Goal: Task Accomplishment & Management: Use online tool/utility

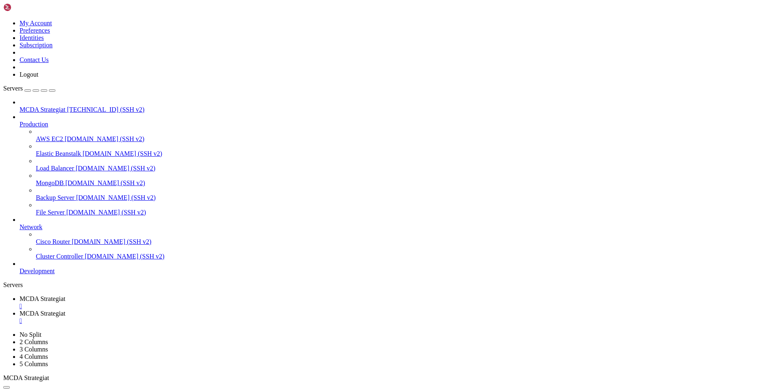
type input "/root/ft_userdata/user_data/strategies"
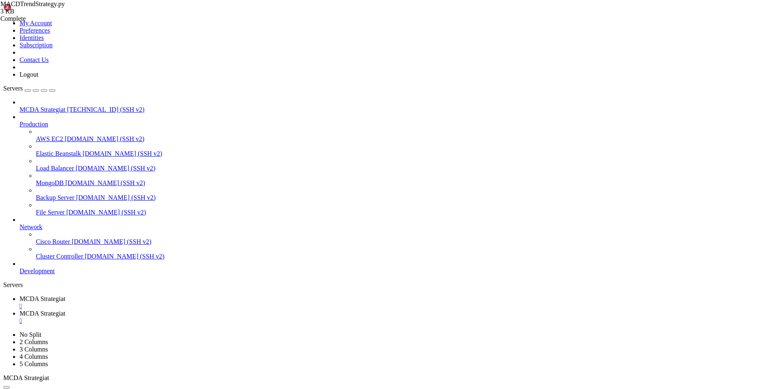
type textarea "# -------------------------------"
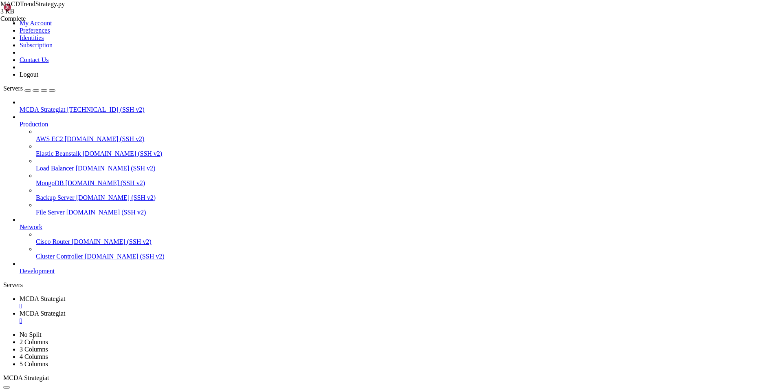
type input "/root/ft_userdata/user_data"
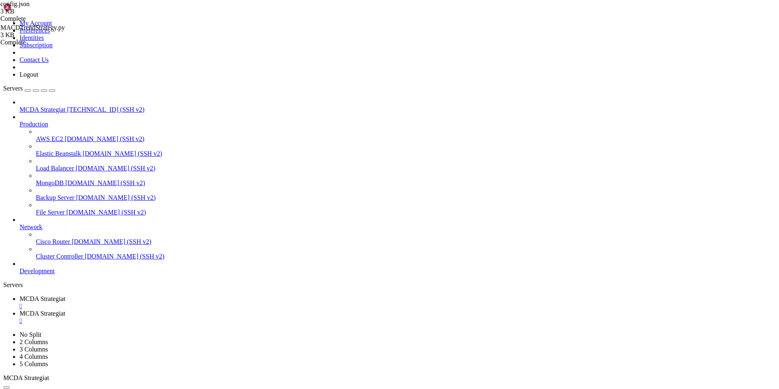
scroll to position [0, 7]
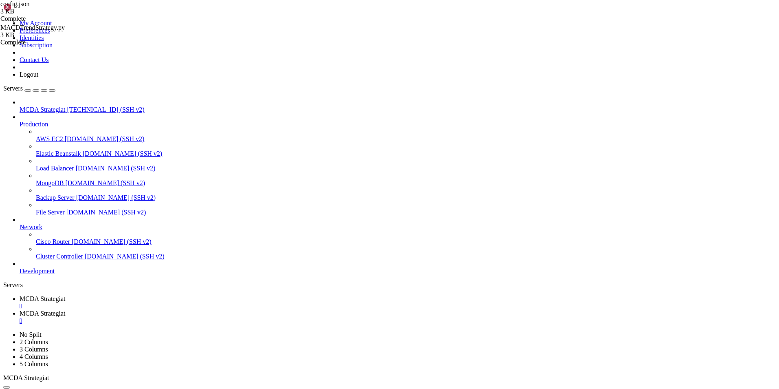
drag, startPoint x: 211, startPoint y: 347, endPoint x: 158, endPoint y: 341, distance: 53.4
type textarea "},"
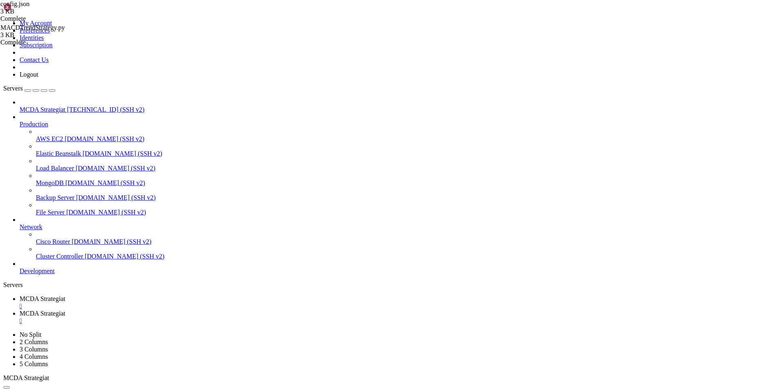
click at [65, 295] on span "MCDA Strategiat" at bounding box center [43, 298] width 46 height 7
click at [206, 310] on link "MCDA Strategiat " at bounding box center [398, 317] width 756 height 15
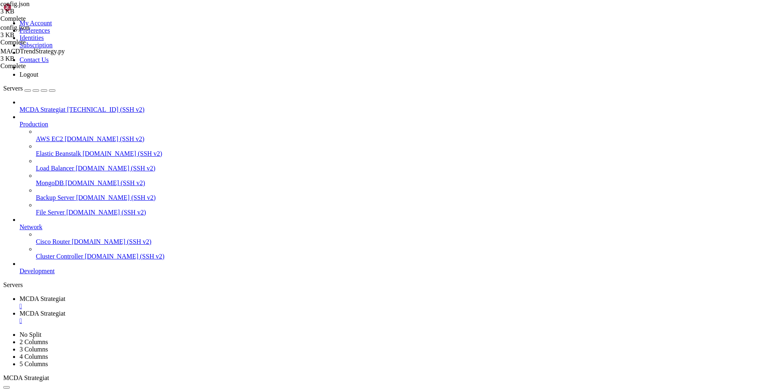
click at [65, 295] on span "MCDA Strategiat" at bounding box center [43, 298] width 46 height 7
click at [65, 310] on span "MCDA Strategiat" at bounding box center [43, 313] width 46 height 7
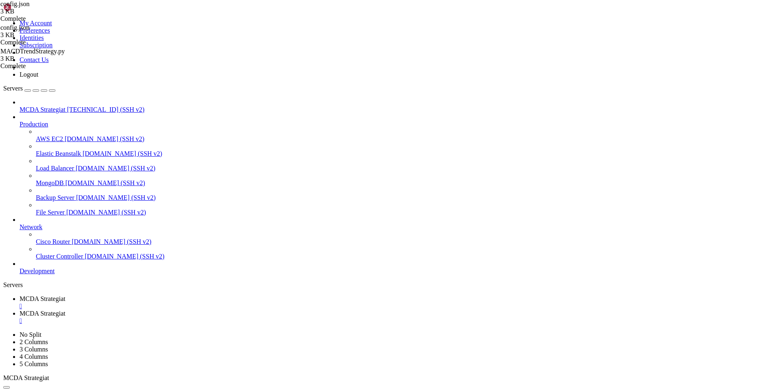
type textarea ""SOL/USDT""
click at [65, 295] on span "MCDA Strategiat" at bounding box center [43, 298] width 46 height 7
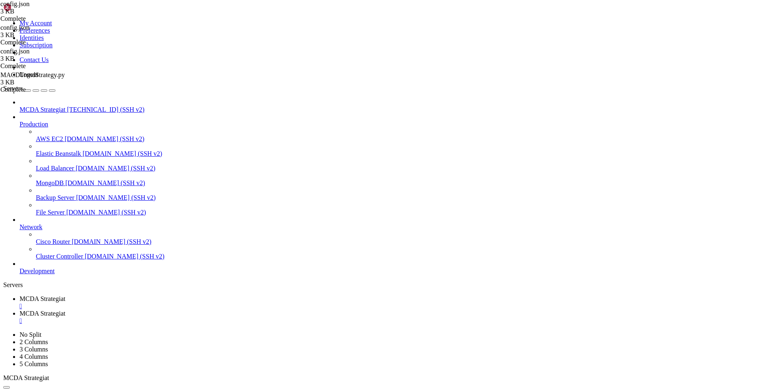
drag, startPoint x: 307, startPoint y: 619, endPoint x: 15, endPoint y: 556, distance: 298.2
drag, startPoint x: 101, startPoint y: 658, endPoint x: 20, endPoint y: 548, distance: 136.5
copy div "-10-02 08:33:48,714 - freqtrade.configuration.configuration - INFO - timeframes…"
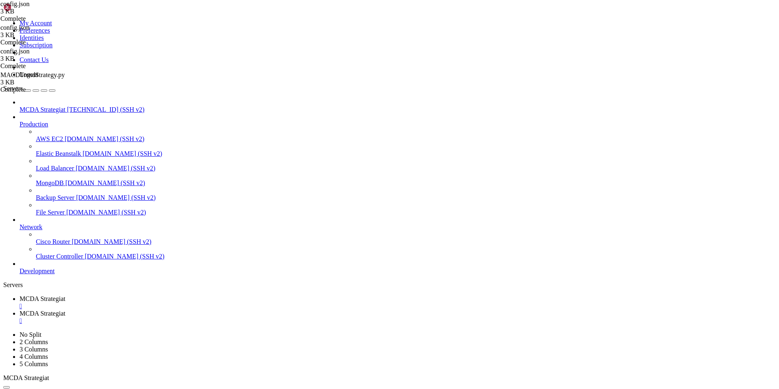
click at [194, 310] on link "MCDA Strategiat " at bounding box center [398, 317] width 756 height 15
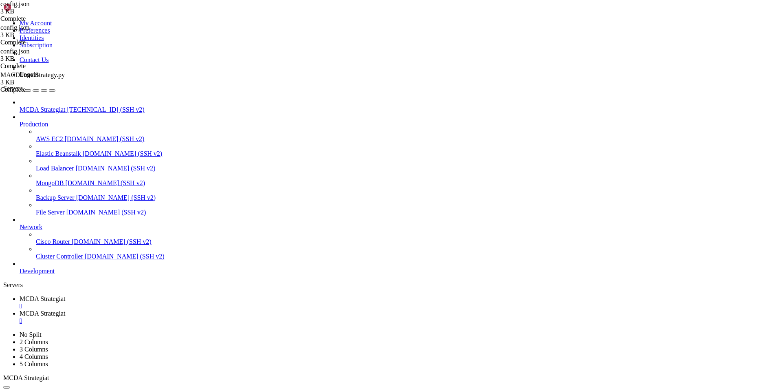
type textarea ""SOL/USDC""
click at [65, 295] on span "MCDA Strategiat" at bounding box center [43, 298] width 46 height 7
click at [65, 310] on span "MCDA Strategiat" at bounding box center [43, 313] width 46 height 7
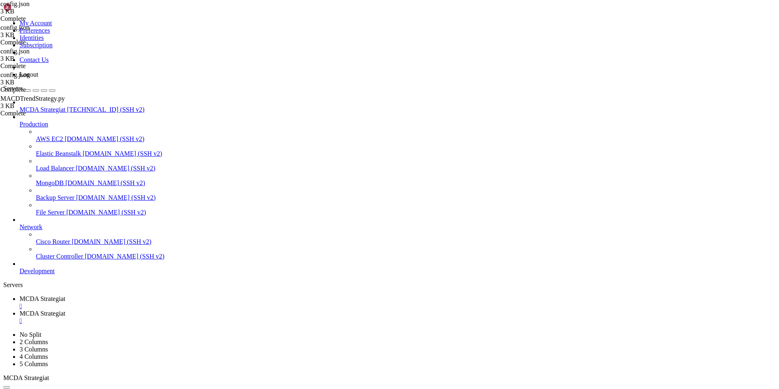
type textarea ""cancel_open_orders_on_exit": false,"
click at [65, 295] on span "MCDA Strategiat" at bounding box center [43, 298] width 46 height 7
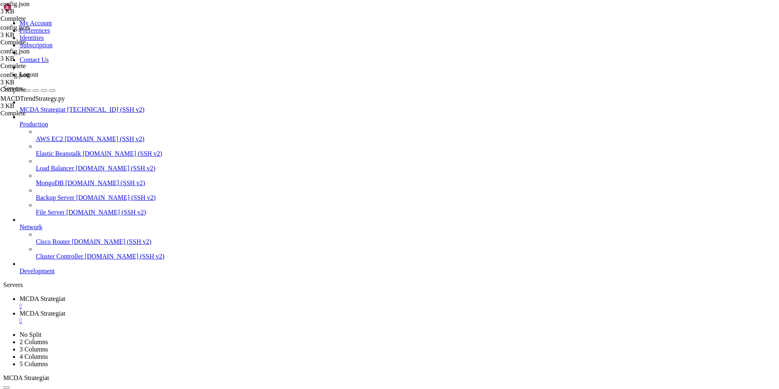
click at [65, 310] on span "MCDA Strategiat" at bounding box center [43, 313] width 46 height 7
type input "/root/ft_userdata/user_data/strategies"
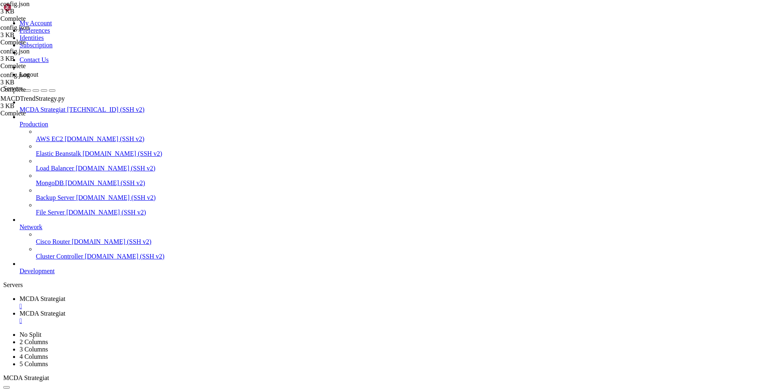
click at [65, 295] on span "MCDA Strategiat" at bounding box center [43, 298] width 46 height 7
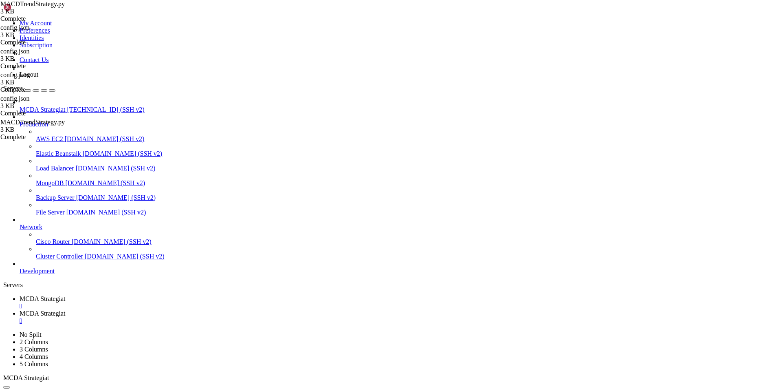
scroll to position [2721, 0]
click at [65, 310] on span "MCDA Strategiat" at bounding box center [43, 313] width 46 height 7
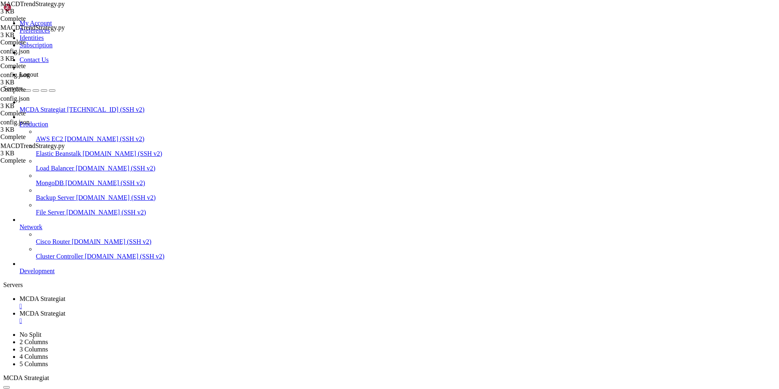
type textarea "timeframe = "1h""
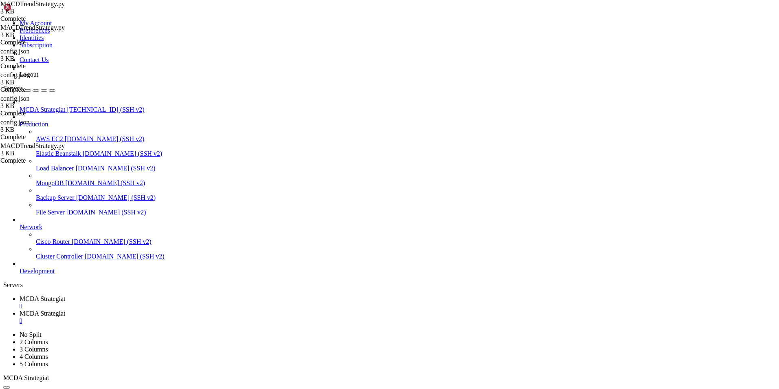
type input "/root/ft_userdata/user_data"
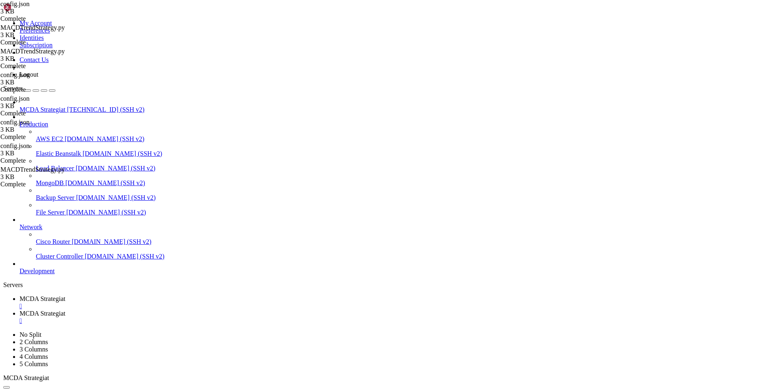
type textarea ""timeframe": "1h","
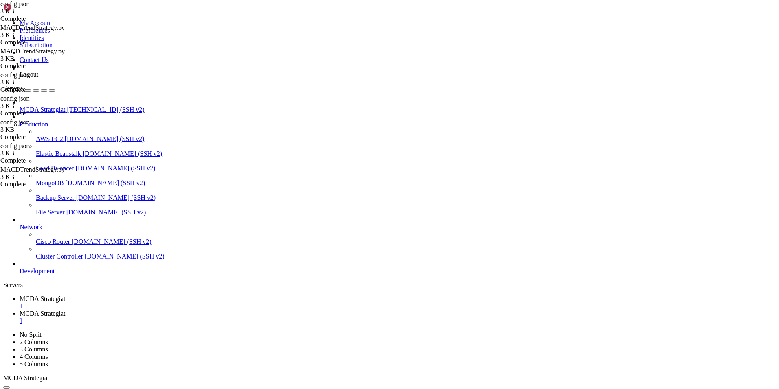
type input "/root/ft_userdata/user_data/strategies"
click at [65, 295] on span "MCDA Strategiat" at bounding box center [43, 298] width 46 height 7
drag, startPoint x: 100, startPoint y: 605, endPoint x: 223, endPoint y: 604, distance: 122.6
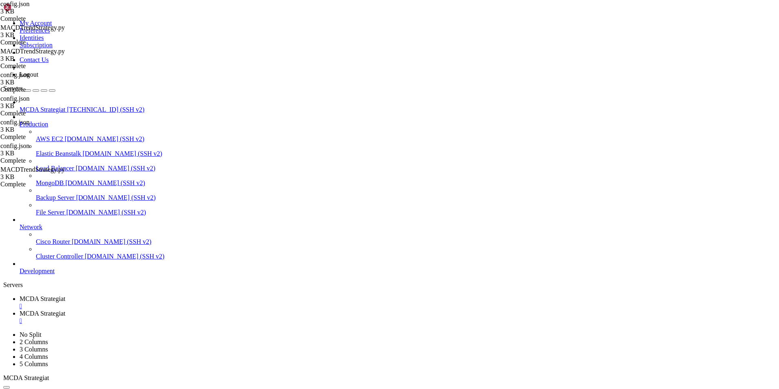
click at [65, 310] on span "MCDA Strategiat" at bounding box center [43, 313] width 46 height 7
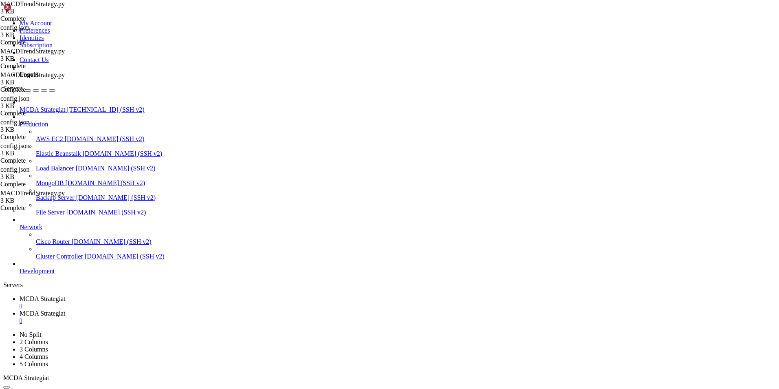
type textarea "return "roi_1%""
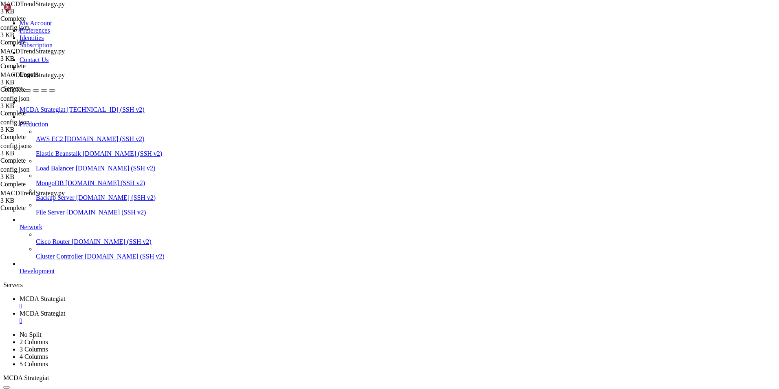
click at [65, 295] on span "MCDA Strategiat" at bounding box center [43, 298] width 46 height 7
click at [203, 310] on link "MCDA Strategiat " at bounding box center [398, 317] width 756 height 15
click at [65, 295] on span "MCDA Strategiat" at bounding box center [43, 298] width 46 height 7
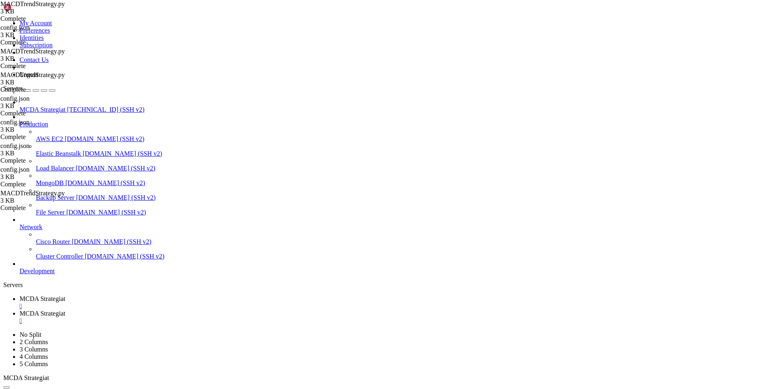
scroll to position [4634, 0]
click at [65, 310] on span "MCDA Strategiat" at bounding box center [43, 313] width 46 height 7
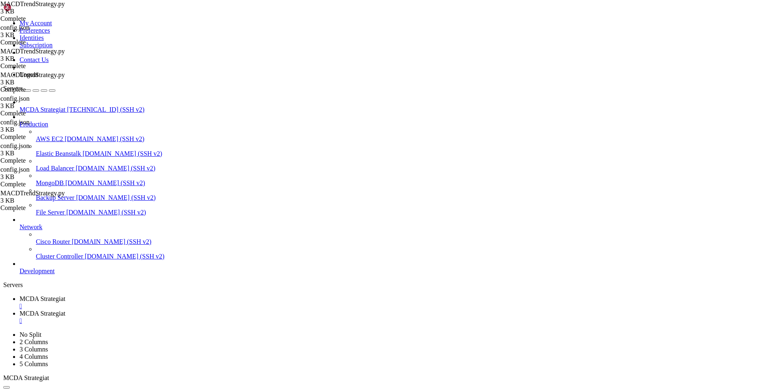
type input "/root/ft_userdata/user_data"
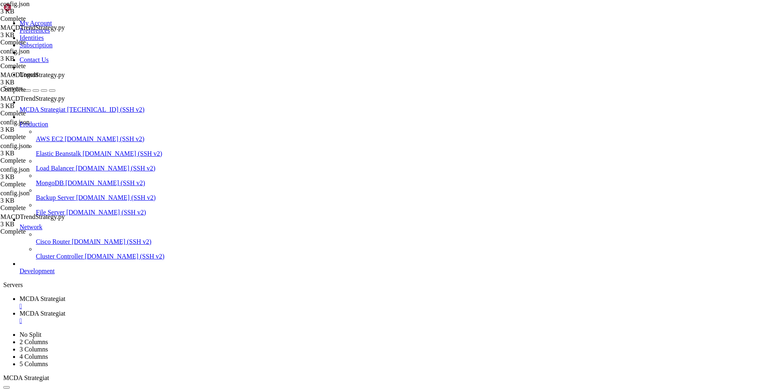
scroll to position [5881, 0]
click at [65, 295] on span "MCDA Strategiat" at bounding box center [43, 298] width 46 height 7
type textarea ""dry_run": false,"
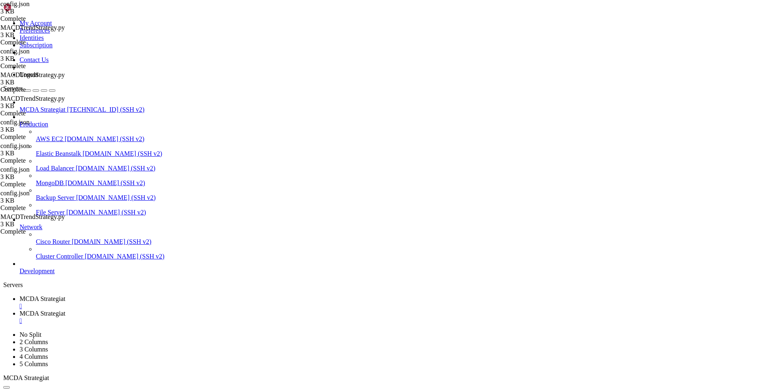
scroll to position [5432, 0]
click at [65, 310] on span "MCDA Strategiat" at bounding box center [43, 313] width 46 height 7
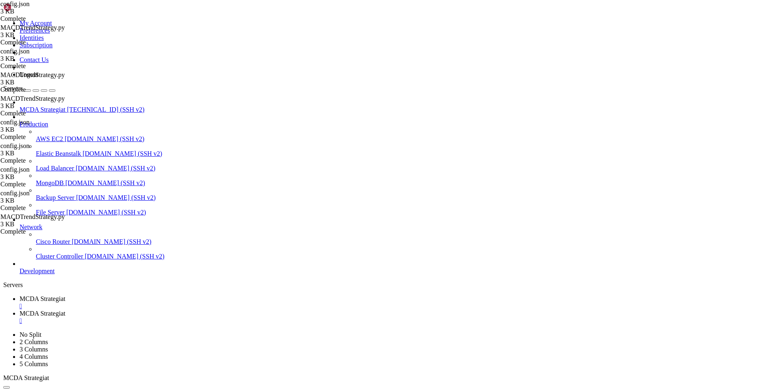
type input "/root/ft_userdata/user_data/strategies"
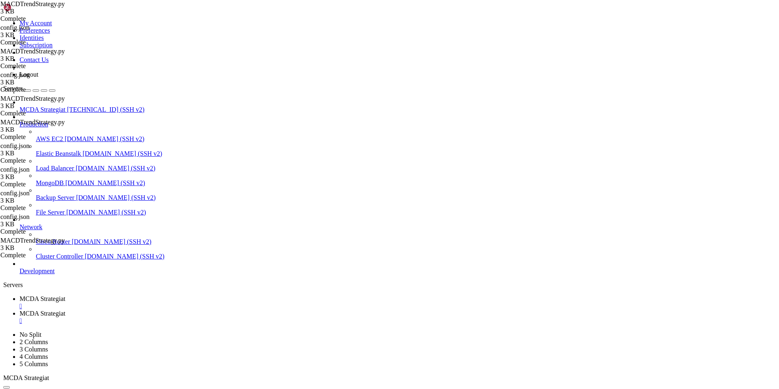
type textarea "return "roi_5%""
click at [65, 295] on span "MCDA Strategiat" at bounding box center [43, 298] width 46 height 7
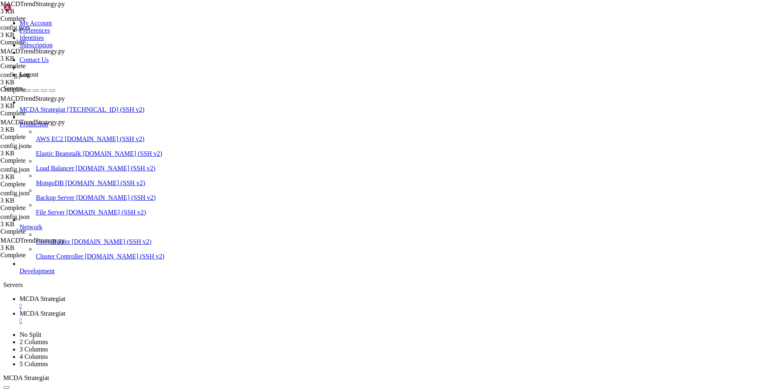
click at [65, 310] on span "MCDA Strategiat" at bounding box center [43, 313] width 46 height 7
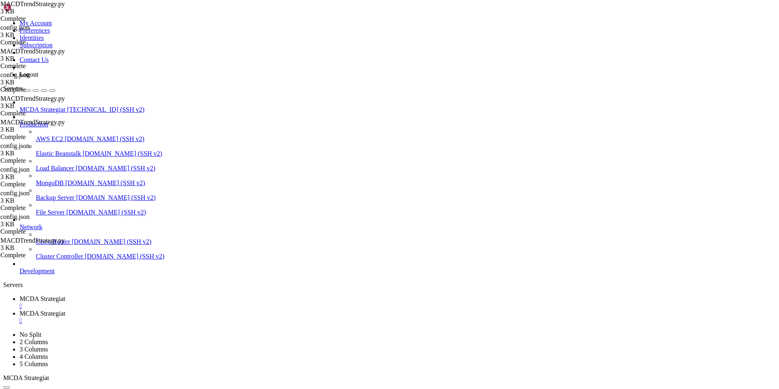
click at [65, 295] on span "MCDA Strategiat" at bounding box center [43, 298] width 46 height 7
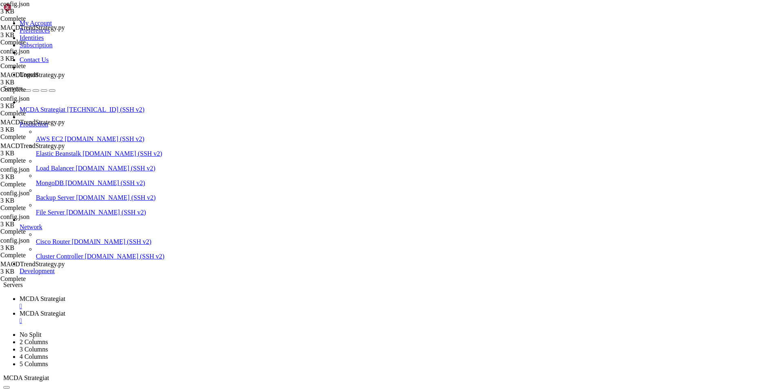
scroll to position [7164, 0]
click at [65, 310] on span "MCDA Strategiat" at bounding box center [43, 313] width 46 height 7
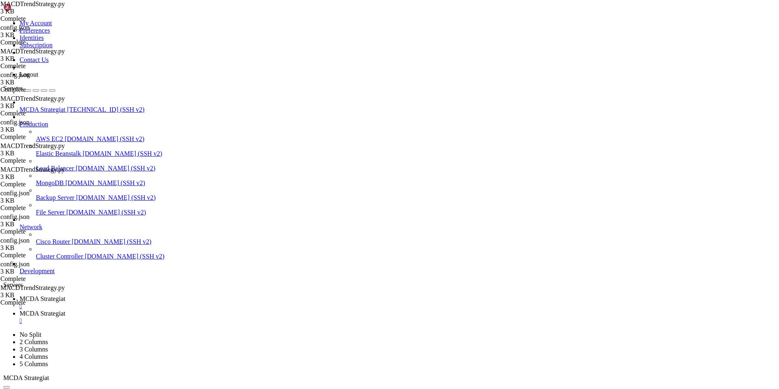
scroll to position [0, 0]
click at [65, 295] on span "MCDA Strategiat" at bounding box center [43, 298] width 46 height 7
click at [65, 310] on span "MCDA Strategiat" at bounding box center [43, 313] width 46 height 7
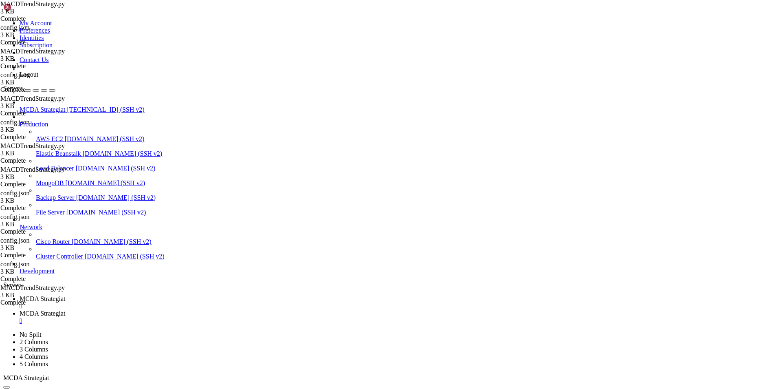
type input "/root/ft_userdata/user_data"
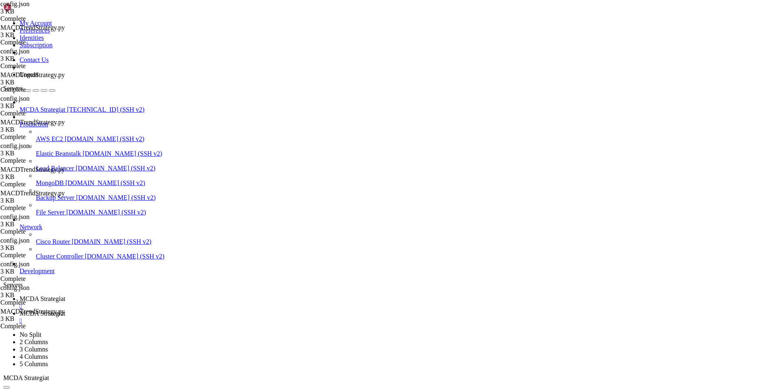
type textarea ""dry_run": false,"
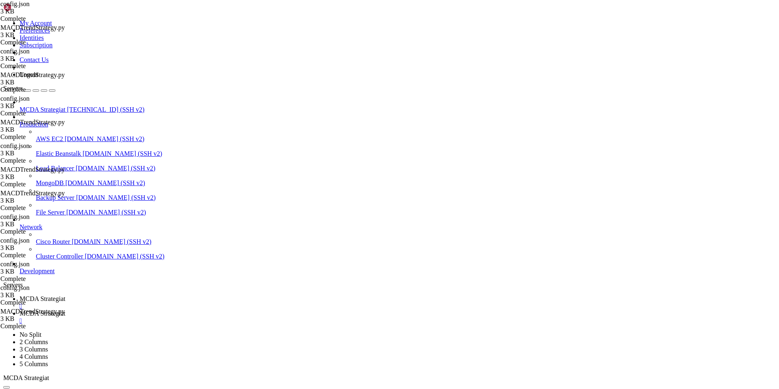
click at [65, 295] on span "MCDA Strategiat" at bounding box center [43, 298] width 46 height 7
